Goal: Task Accomplishment & Management: Use online tool/utility

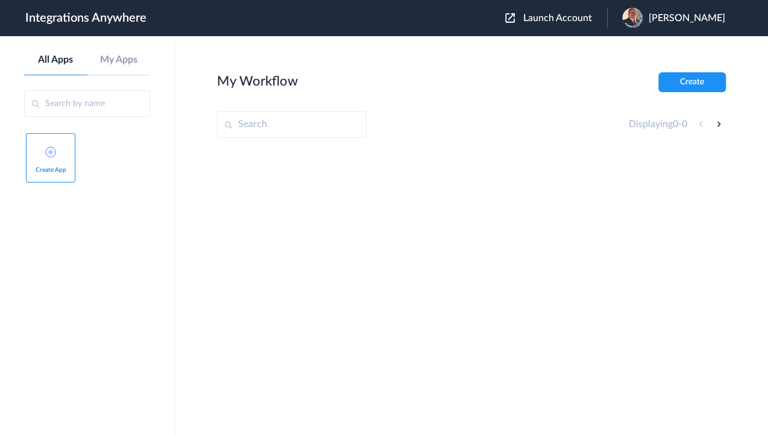
click at [643, 17] on img at bounding box center [632, 18] width 20 height 20
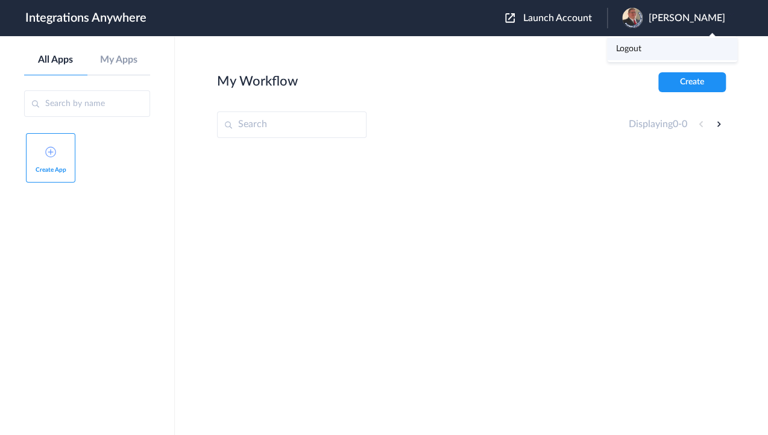
click at [634, 46] on link "Logout" at bounding box center [628, 49] width 25 height 8
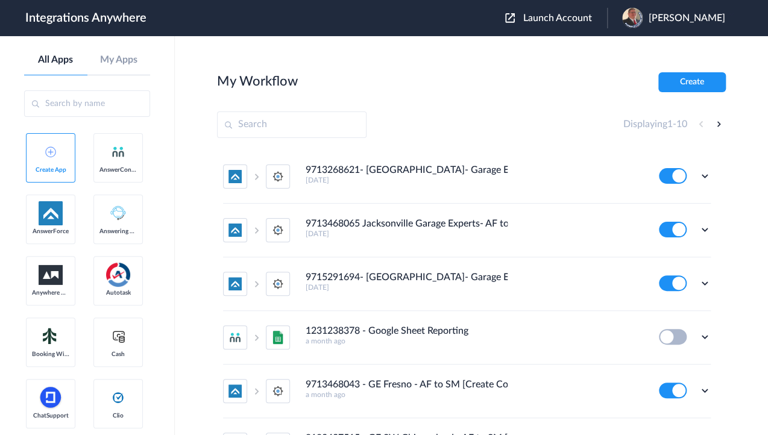
click at [495, 92] on div "My Workflow Create" at bounding box center [471, 82] width 509 height 20
click at [577, 13] on button "Launch Account" at bounding box center [556, 18] width 102 height 11
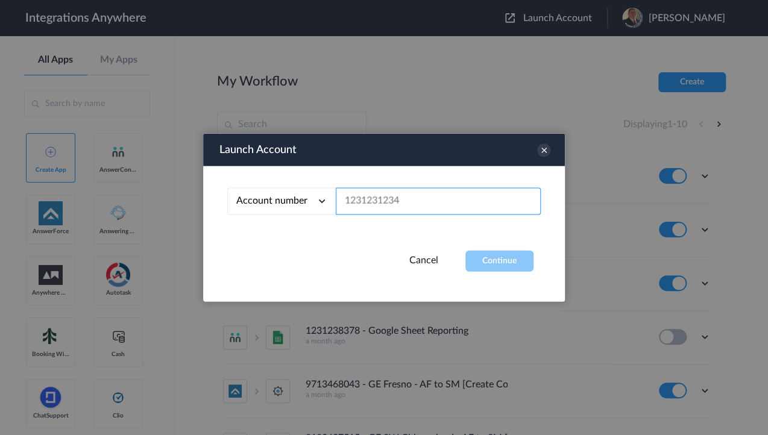
click at [394, 200] on input "text" at bounding box center [438, 201] width 205 height 27
paste input "9862364281"
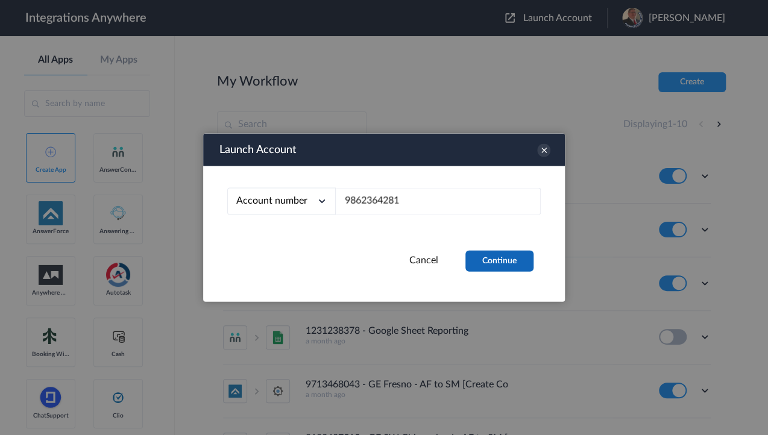
click at [490, 258] on button "Continue" at bounding box center [499, 261] width 68 height 21
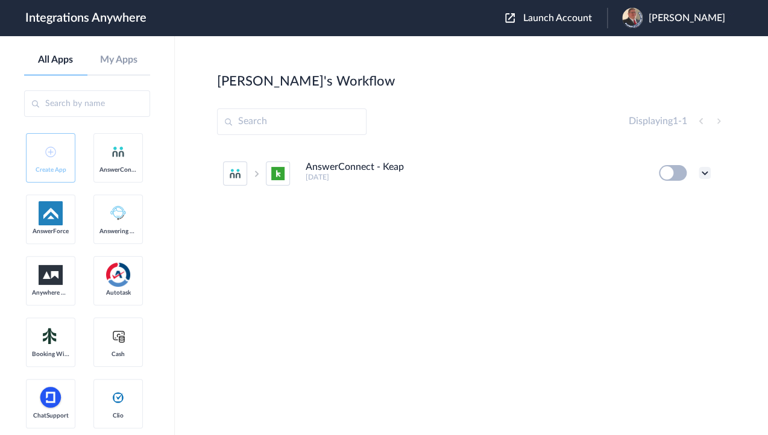
click at [707, 174] on icon at bounding box center [705, 173] width 12 height 12
click at [678, 201] on li "Edit" at bounding box center [671, 201] width 78 height 22
click at [552, 22] on span "Launch Account" at bounding box center [557, 18] width 69 height 10
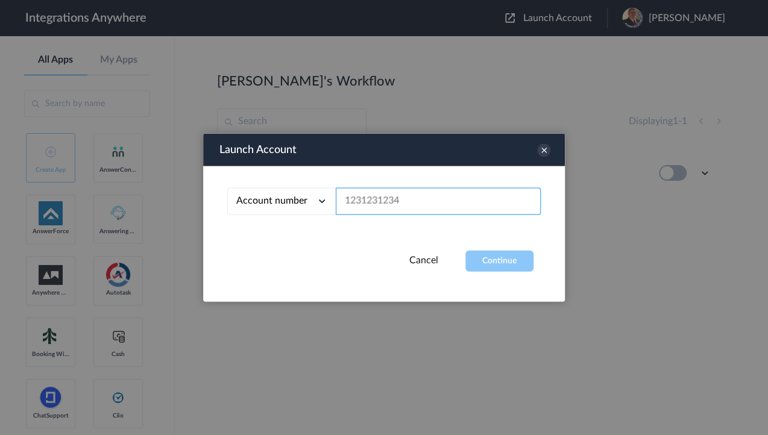
click at [405, 195] on input "text" at bounding box center [438, 201] width 205 height 27
paste input "2132910244"
type input "2132910244"
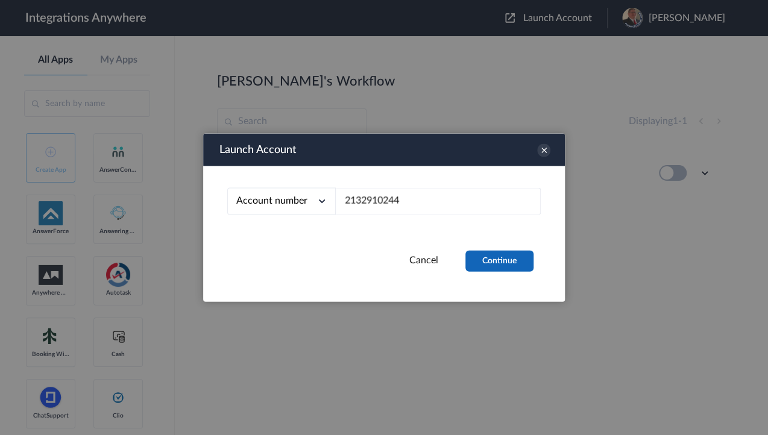
click at [476, 258] on button "Continue" at bounding box center [499, 261] width 68 height 21
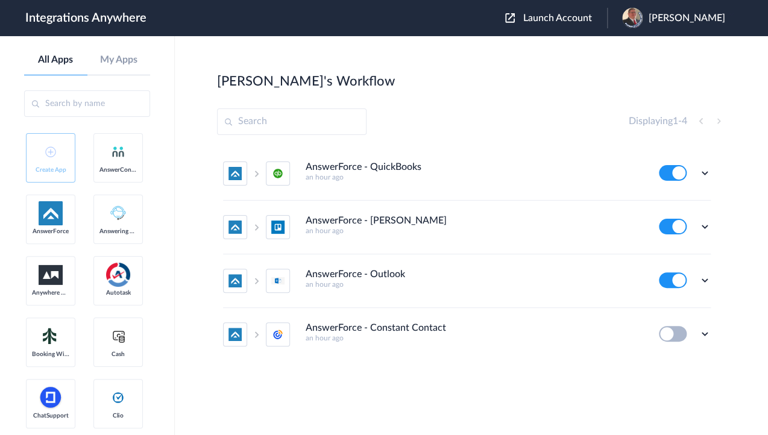
click at [362, 60] on main "Jenna's Workflow Create Displaying 1 - 4 AnswerForce - QuickBooks an hour ago E…" at bounding box center [471, 235] width 593 height 399
click at [586, 72] on main "Jenna's Workflow Create Displaying 1 - 4 AnswerForce - QuickBooks an hour ago E…" at bounding box center [471, 235] width 593 height 399
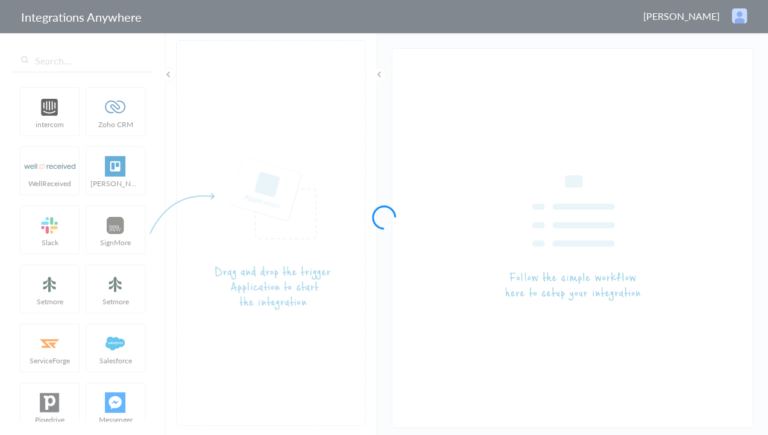
type input "AnswerConnect - Keap"
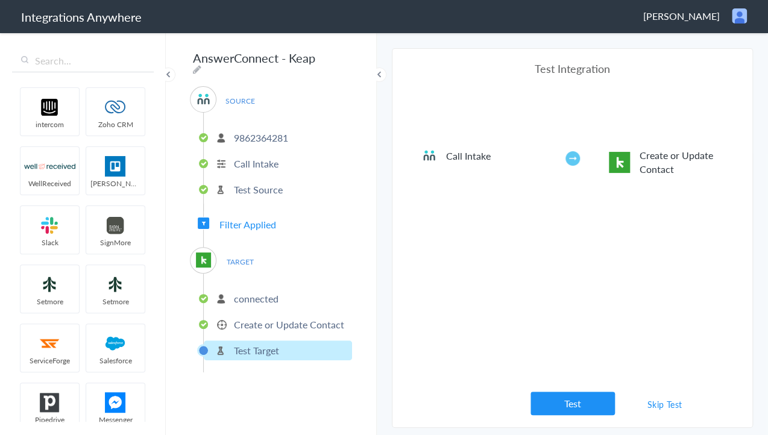
click at [266, 318] on p "Create or Update Contact" at bounding box center [289, 325] width 110 height 14
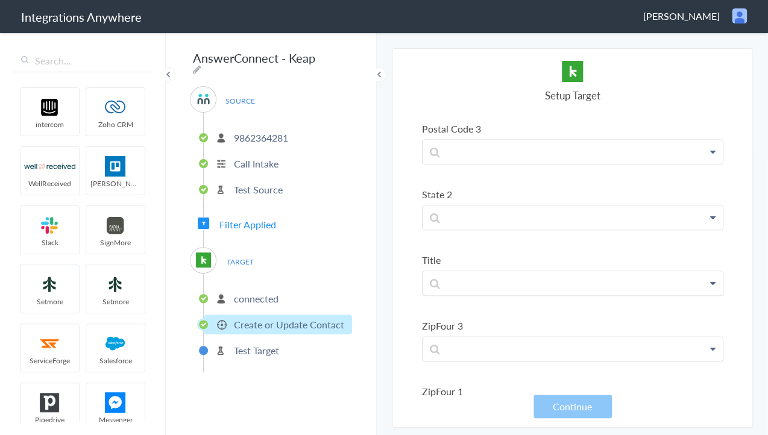
scroll to position [4498, 0]
click at [256, 350] on li "Test Target" at bounding box center [278, 351] width 148 height 20
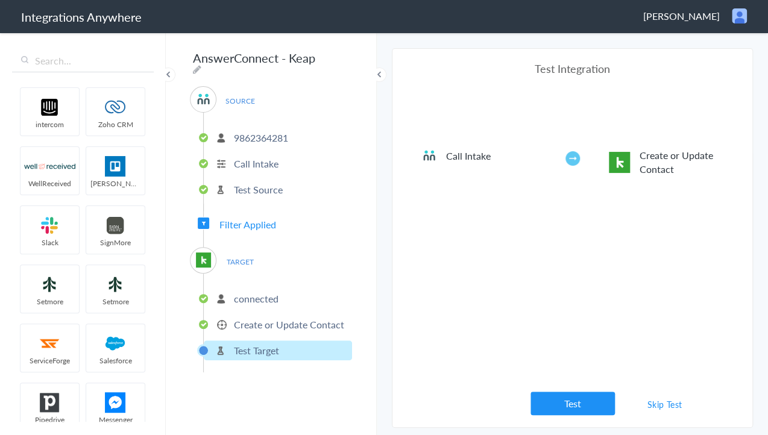
click at [253, 323] on p "Create or Update Contact" at bounding box center [289, 325] width 110 height 14
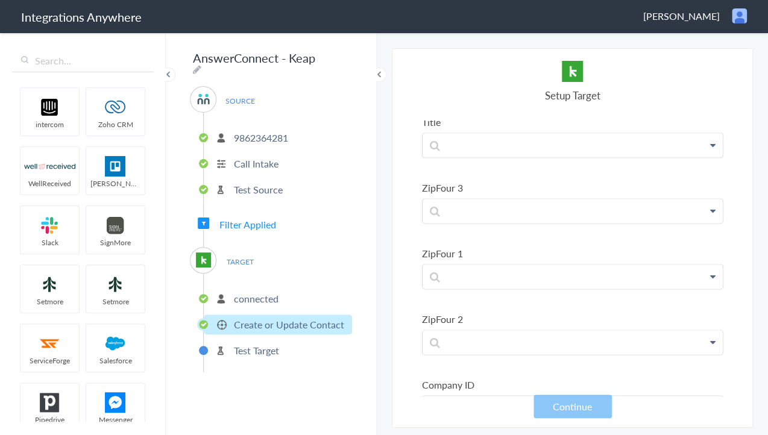
click at [258, 289] on li "connected" at bounding box center [278, 299] width 148 height 20
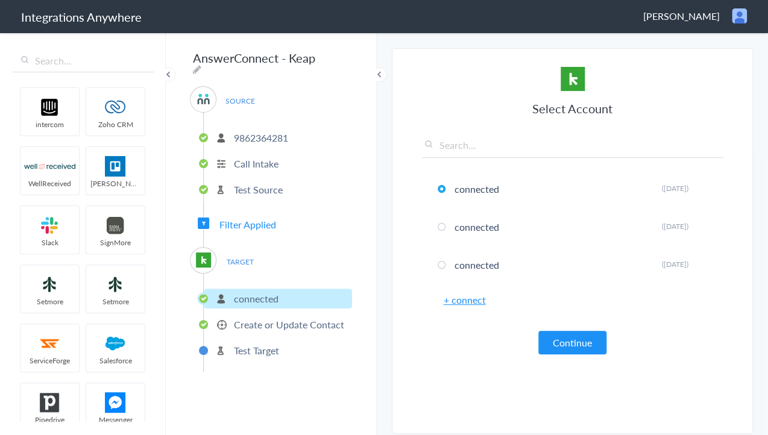
click at [258, 318] on p "Create or Update Contact" at bounding box center [289, 325] width 110 height 14
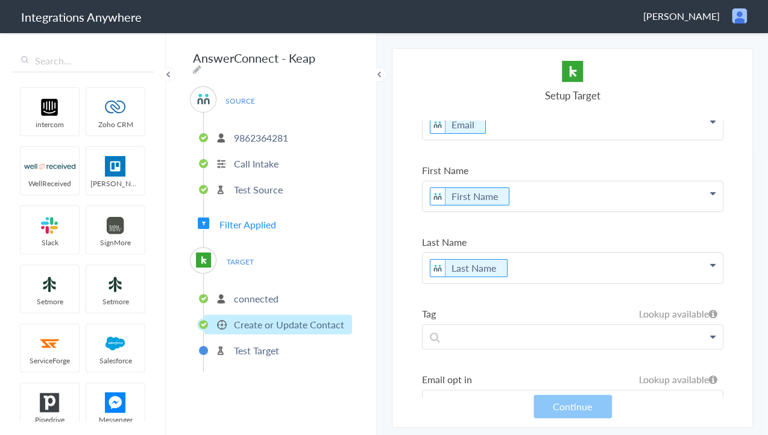
scroll to position [0, 0]
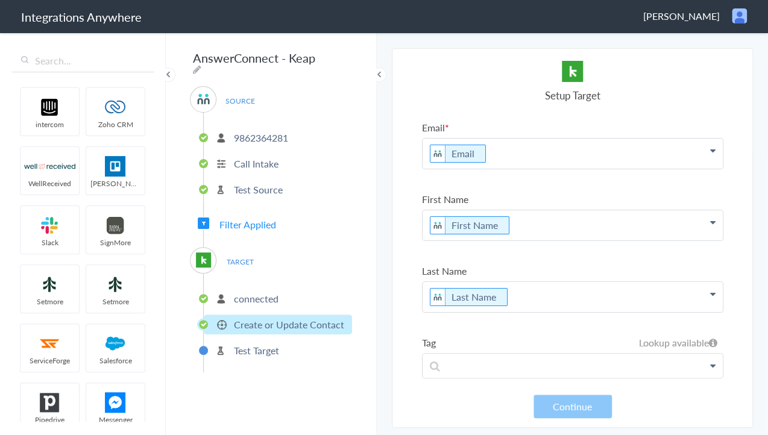
click at [244, 344] on p "Test Target" at bounding box center [256, 351] width 45 height 14
